Goal: Information Seeking & Learning: Learn about a topic

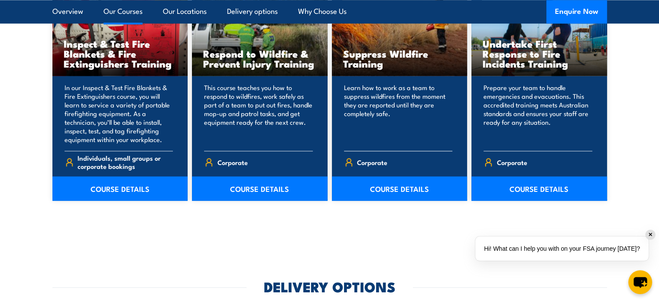
scroll to position [1299, 0]
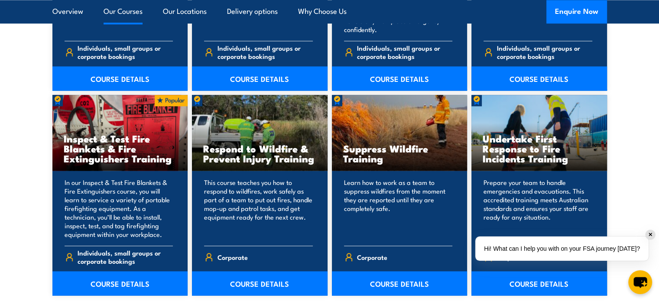
click at [651, 232] on div "✕" at bounding box center [650, 235] width 10 height 10
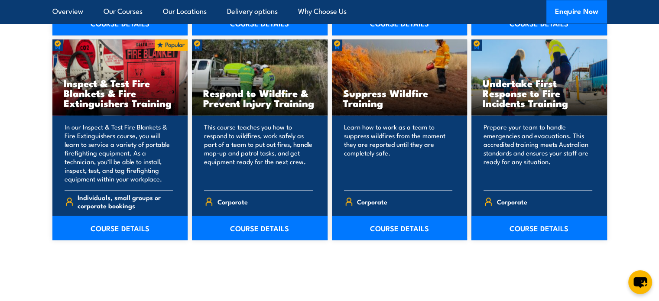
scroll to position [2422, 0]
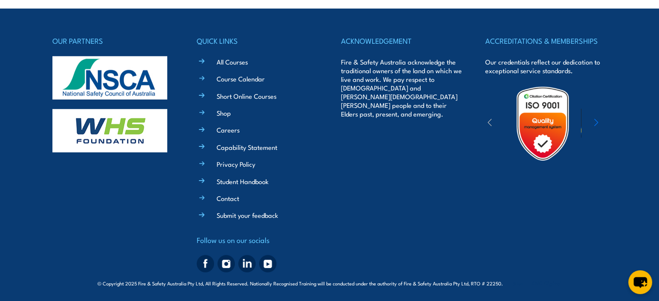
click at [491, 119] on icon "button" at bounding box center [489, 122] width 3 height 7
click at [589, 119] on div at bounding box center [542, 124] width 115 height 76
click at [596, 119] on icon "button" at bounding box center [596, 122] width 4 height 9
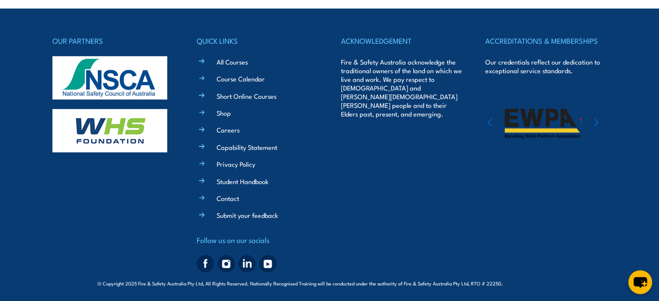
click at [594, 122] on icon "button" at bounding box center [596, 122] width 4 height 9
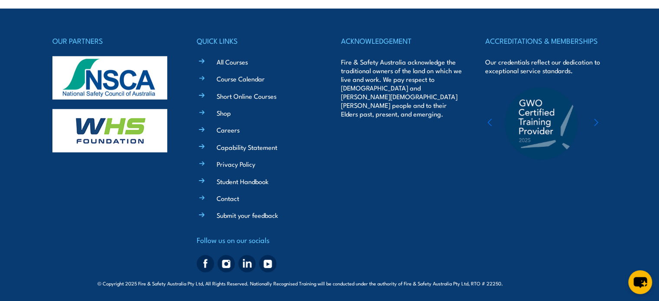
click at [598, 121] on icon "button" at bounding box center [596, 122] width 4 height 9
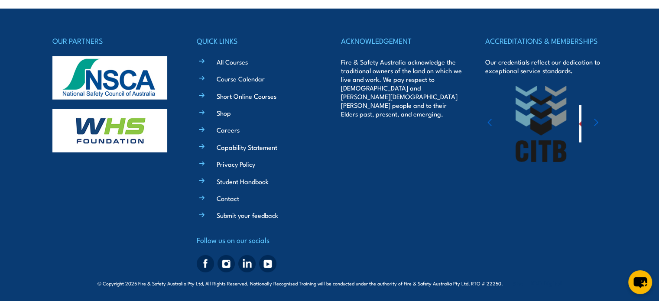
click at [597, 121] on icon "button" at bounding box center [595, 122] width 3 height 7
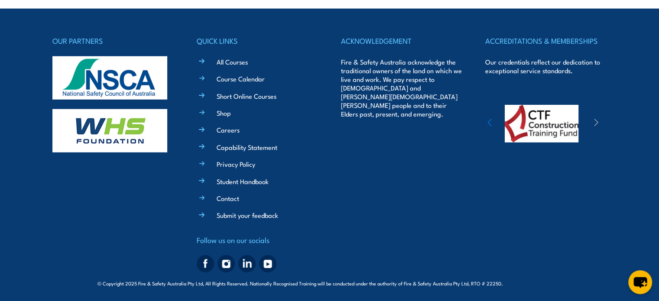
click at [597, 121] on icon "button" at bounding box center [595, 122] width 3 height 7
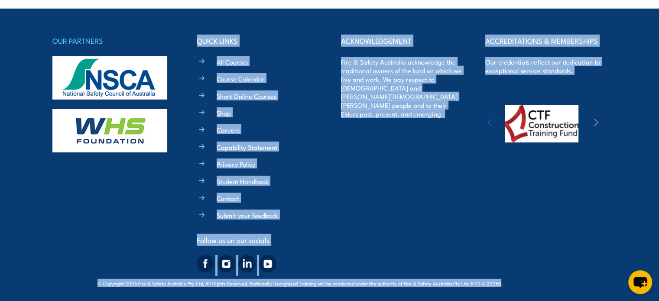
drag, startPoint x: 499, startPoint y: 280, endPoint x: 125, endPoint y: 242, distance: 376.2
click at [125, 242] on div "OUR PARTNERS QUICK LINKS All Courses Course Calendar Short Online Courses Shop …" at bounding box center [329, 149] width 554 height 280
click at [538, 273] on div "ACCREDITATIONS & MEMBERSHIPS Our credentials reflect our dedication to exceptio…" at bounding box center [545, 155] width 121 height 241
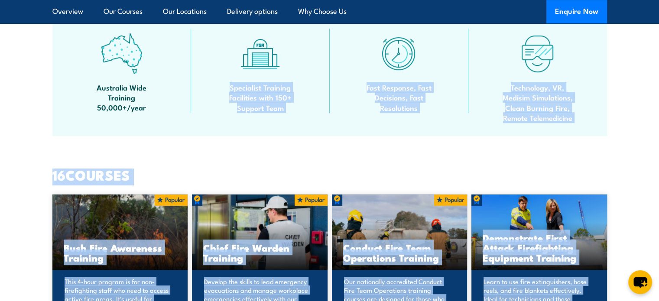
scroll to position [0, 0]
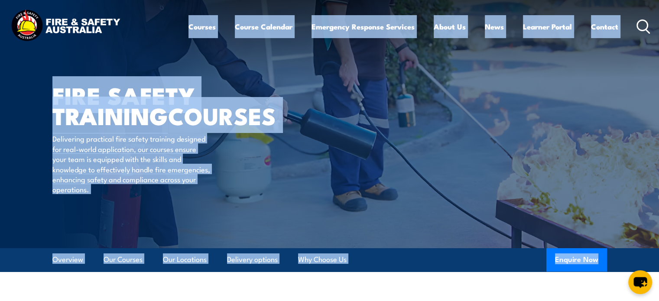
drag, startPoint x: 523, startPoint y: 288, endPoint x: 7, endPoint y: 23, distance: 579.6
click at [7, 23] on body "Courses Course Calendar Emergency Response Services Services Overview Emergency…" at bounding box center [329, 150] width 659 height 301
click at [0, 18] on header "Courses Course Calendar Emergency Response Services Services Overview Emergency…" at bounding box center [329, 26] width 659 height 53
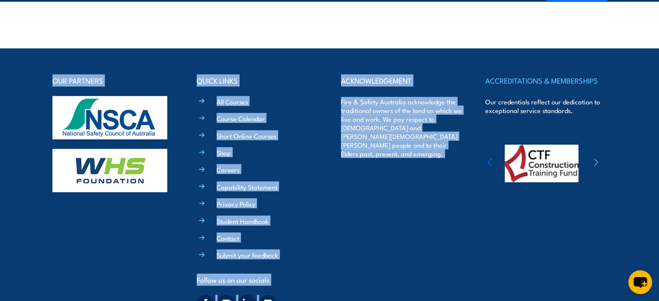
scroll to position [2422, 0]
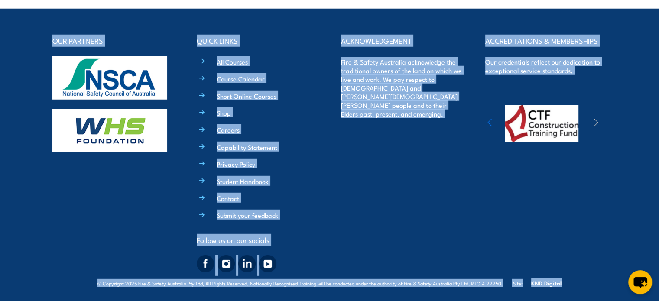
drag, startPoint x: 0, startPoint y: 18, endPoint x: 611, endPoint y: 284, distance: 666.3
click at [577, 290] on footer "OUR PARTNERS QUICK LINKS All Courses Course Calendar Short Online Courses Shop …" at bounding box center [329, 155] width 659 height 293
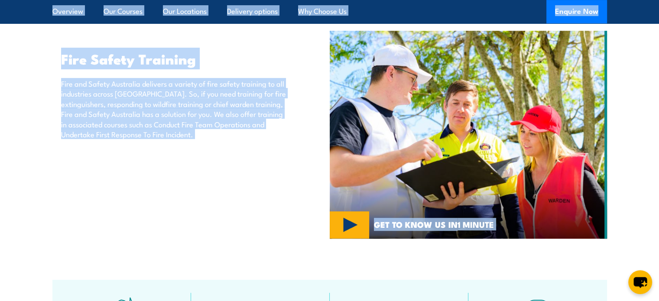
scroll to position [0, 0]
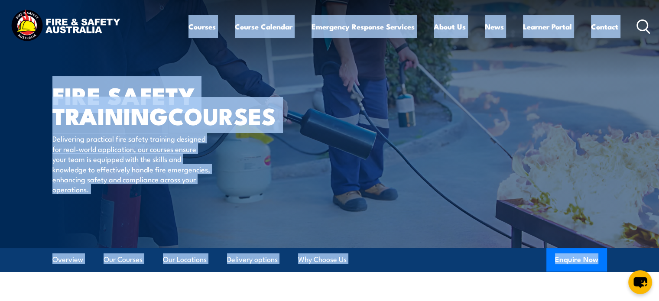
drag, startPoint x: 570, startPoint y: 285, endPoint x: 0, endPoint y: 15, distance: 631.4
click at [0, 15] on body "Courses Course Calendar Emergency Response Services Services Overview Emergency…" at bounding box center [329, 150] width 659 height 301
click at [0, 15] on header "Courses Course Calendar Emergency Response Services Services Overview Emergency…" at bounding box center [329, 26] width 659 height 53
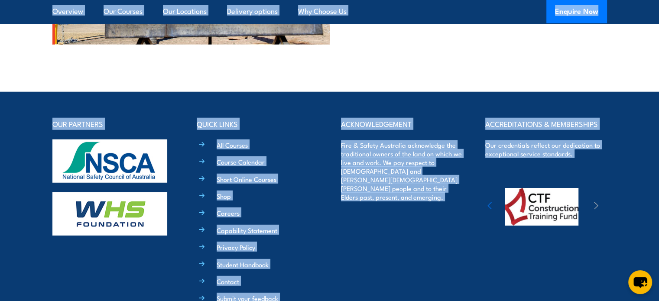
scroll to position [2422, 0]
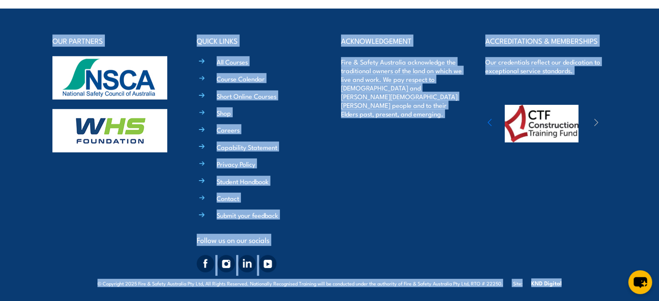
drag, startPoint x: 0, startPoint y: 15, endPoint x: 591, endPoint y: 290, distance: 652.3
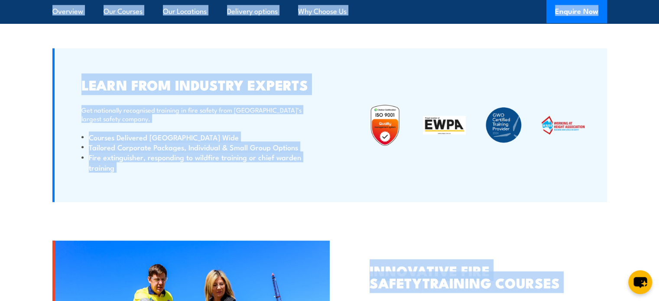
scroll to position [2119, 0]
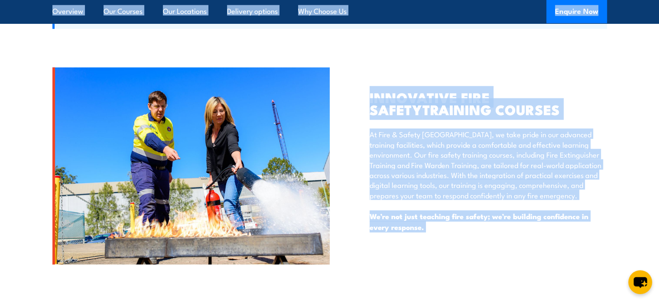
click at [454, 227] on p "We’re not just teaching fire safety; we’re building confidence in every respons…" at bounding box center [487, 221] width 237 height 21
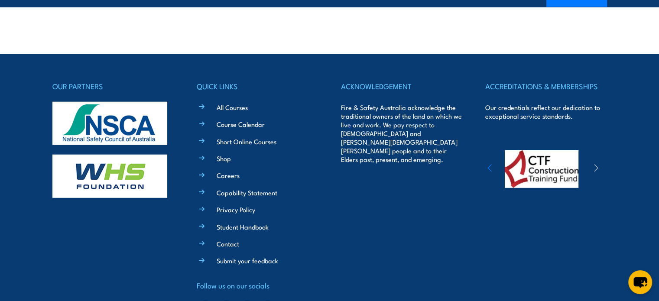
scroll to position [2422, 0]
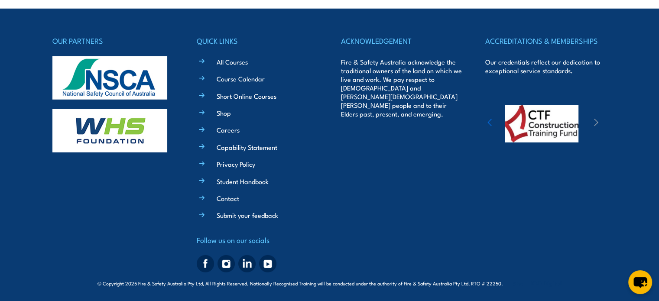
click at [466, 276] on div "© Copyright 2025 Fire & Safety Australia Pty Ltd, All Rights Reserved. National…" at bounding box center [329, 282] width 554 height 13
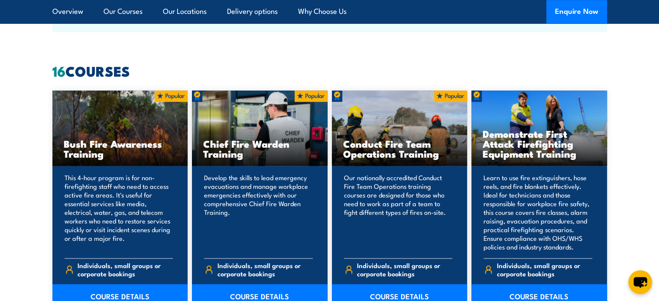
scroll to position [256, 0]
